Goal: Check status

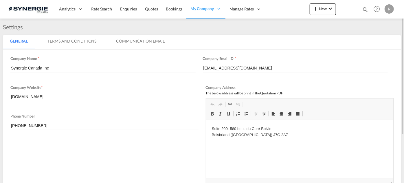
click at [364, 8] on md-icon "icon-magnify" at bounding box center [365, 9] width 6 height 6
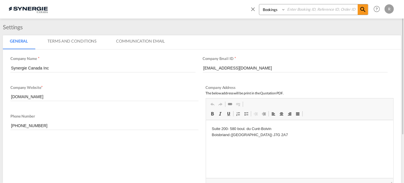
click at [280, 9] on select "Bookings Quotes Enquiries" at bounding box center [274, 9] width 28 height 10
select select "Quotes"
click at [260, 4] on select "Bookings Quotes Enquiries" at bounding box center [274, 9] width 28 height 10
click at [310, 10] on input at bounding box center [322, 9] width 72 height 10
type input "14064"
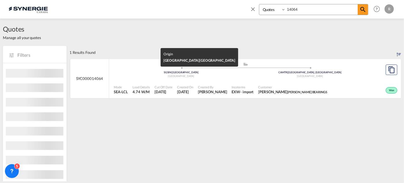
click at [229, 71] on div "SGSIN | Singapore" at bounding box center [181, 73] width 129 height 4
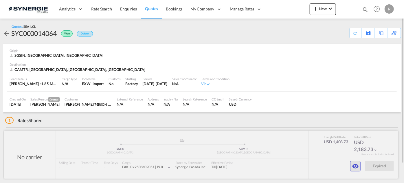
click at [360, 168] on button "button" at bounding box center [356, 166] width 10 height 10
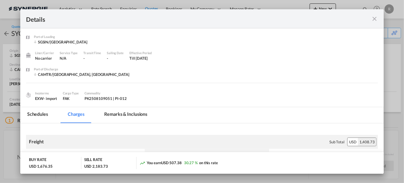
scroll to position [52, 0]
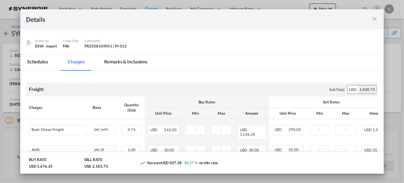
click at [126, 61] on md-tab-item "Remarks & Inclusions" at bounding box center [125, 63] width 57 height 16
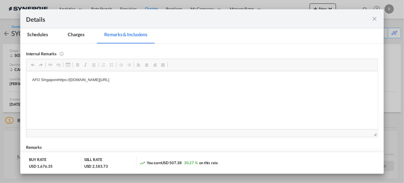
scroll to position [105, 0]
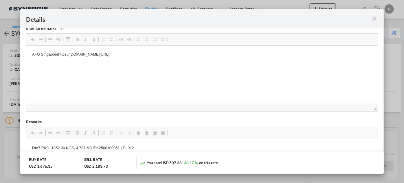
click at [59, 54] on p "AFO SIngaporehttps://[DOMAIN_NAME][URL]" at bounding box center [202, 54] width 340 height 6
drag, startPoint x: 58, startPoint y: 54, endPoint x: 227, endPoint y: 53, distance: 168.6
click at [227, 53] on p "AFO SIngaporehttps://[DOMAIN_NAME][URL]" at bounding box center [202, 54] width 340 height 6
click at [183, 55] on span "Copy" at bounding box center [189, 56] width 18 height 8
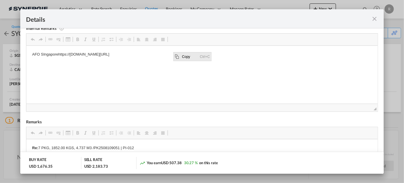
copy p "[URL][DOMAIN_NAME]"
